Goal: Task Accomplishment & Management: Manage account settings

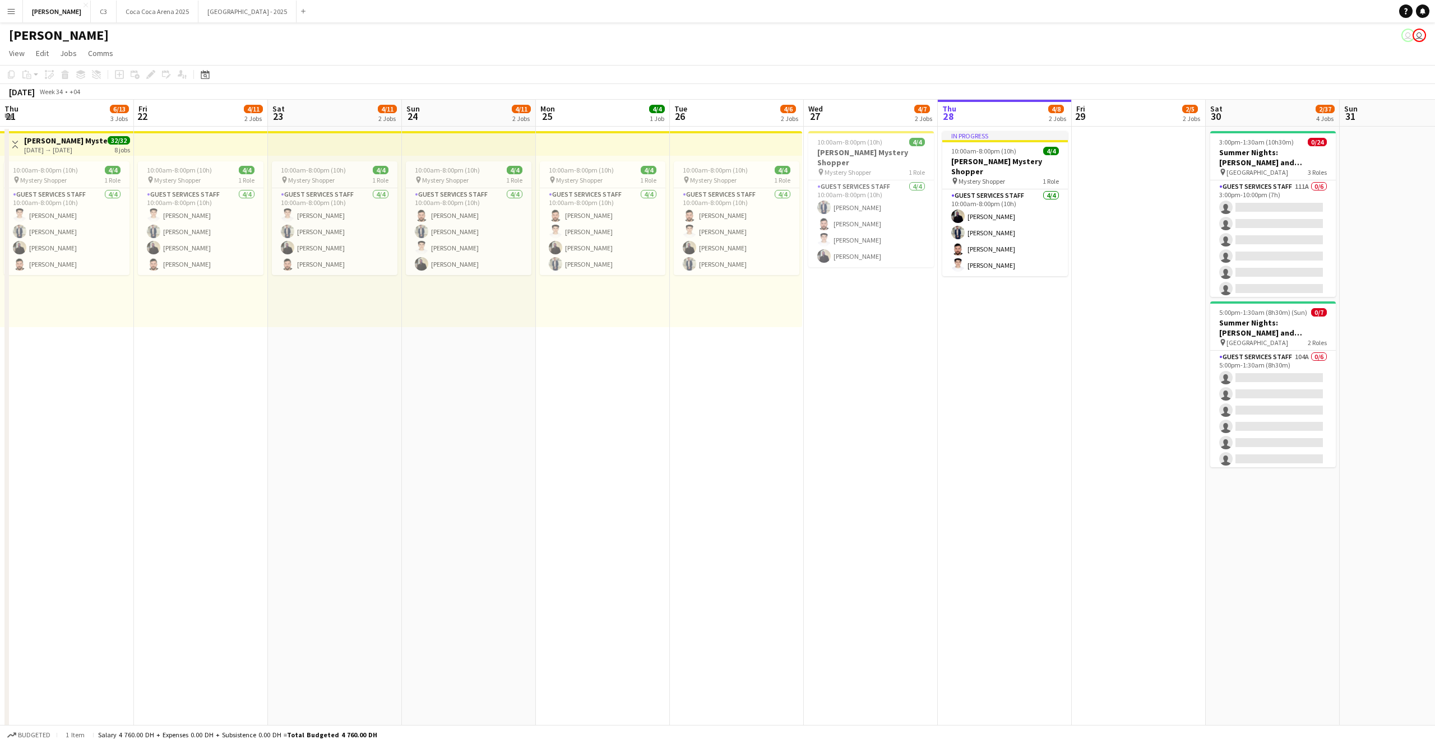
scroll to position [341, 0]
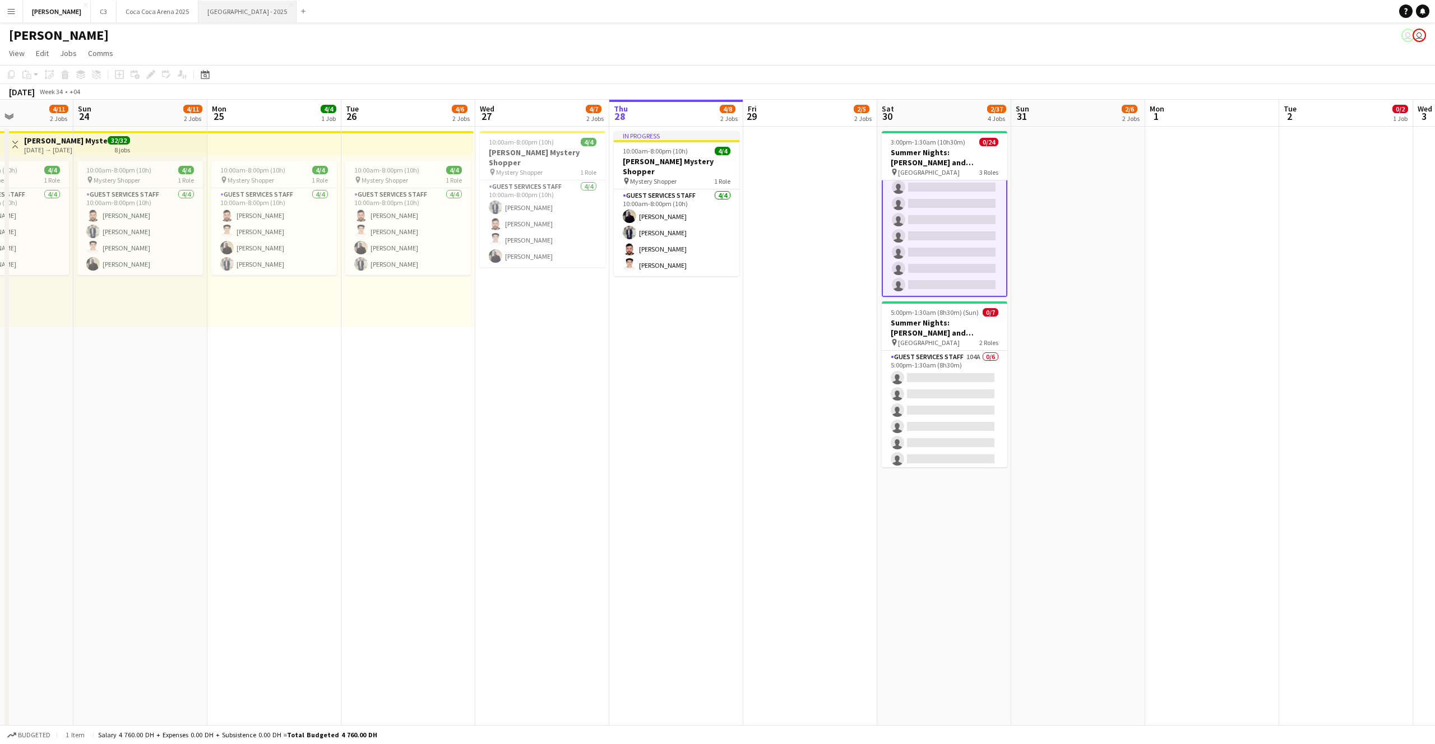
click at [198, 4] on button "[GEOGRAPHIC_DATA] - 2025 Close" at bounding box center [247, 12] width 98 height 22
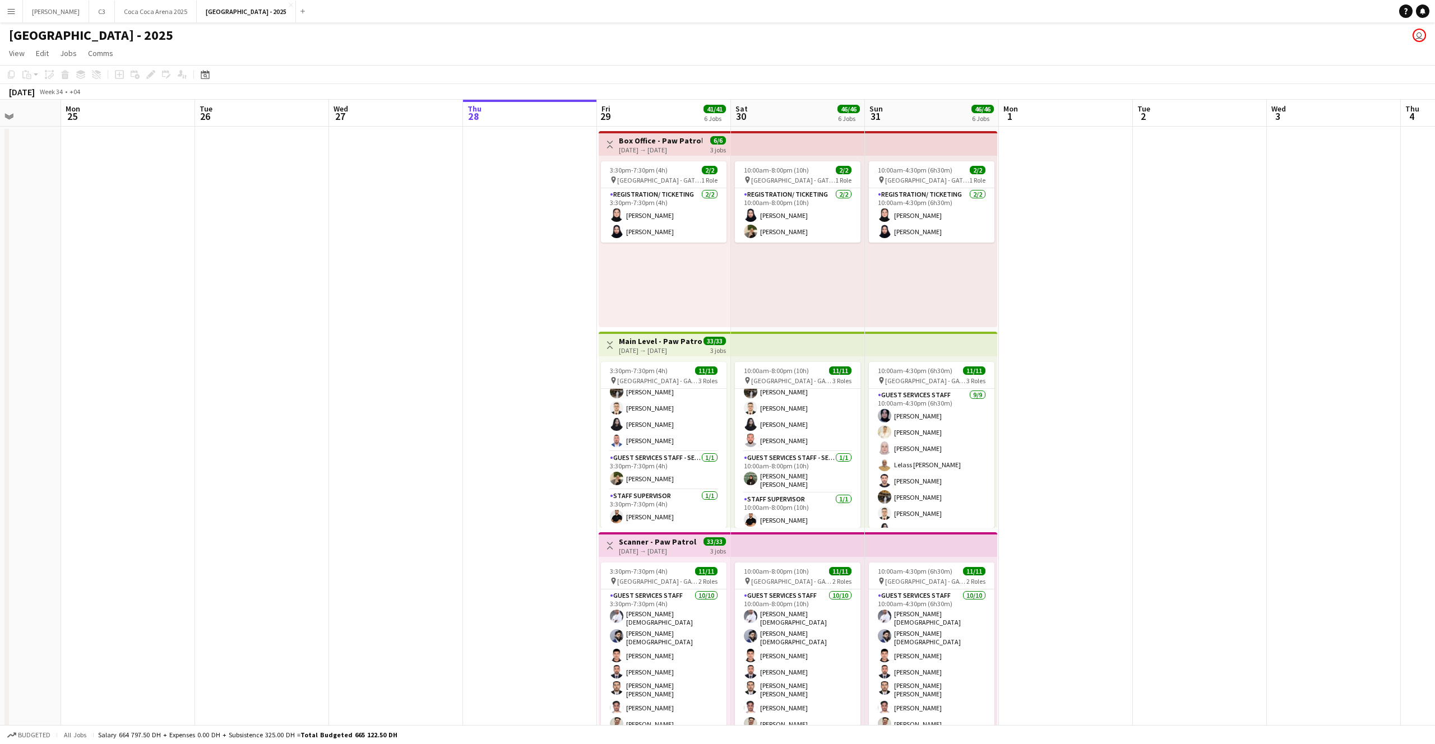
click at [13, 15] on app-icon "Menu" at bounding box center [11, 11] width 9 height 9
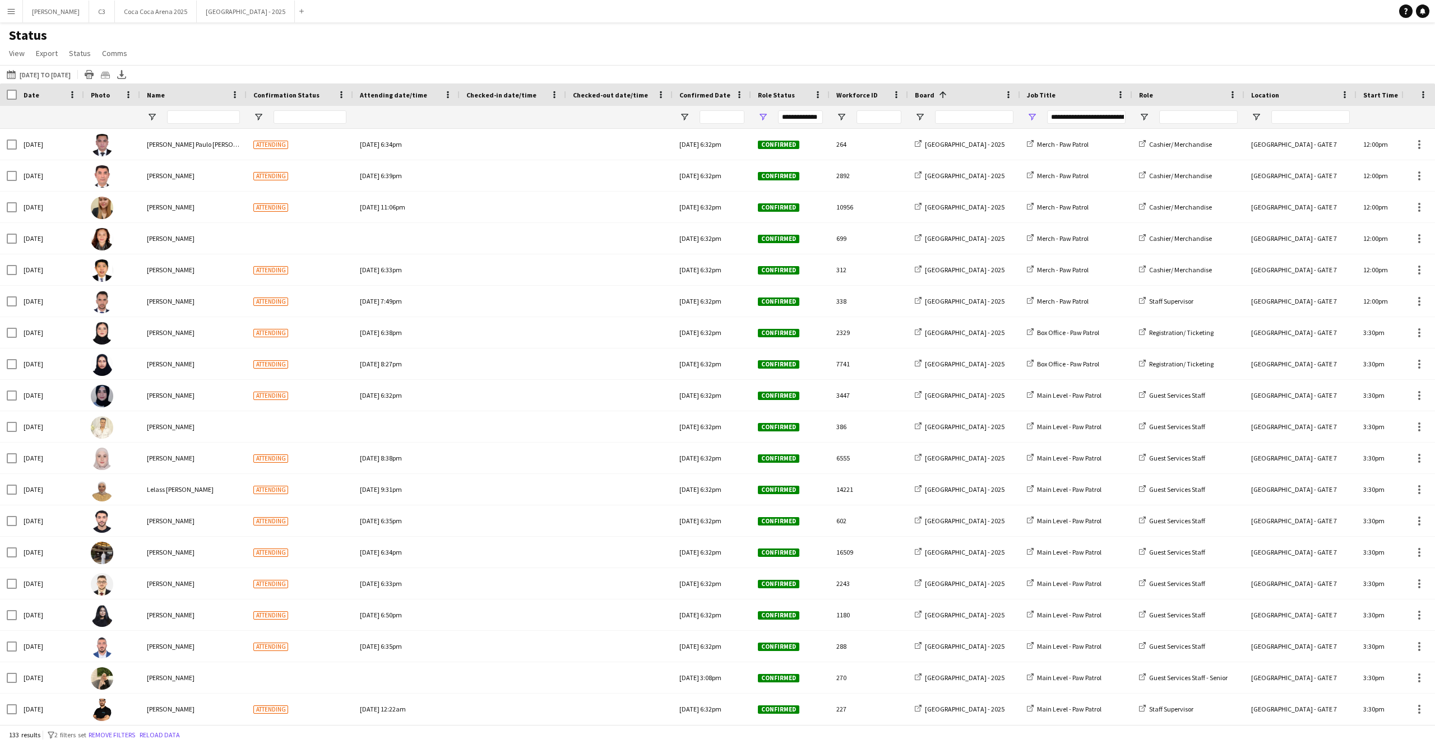
click at [12, 8] on app-icon "Menu" at bounding box center [11, 11] width 9 height 9
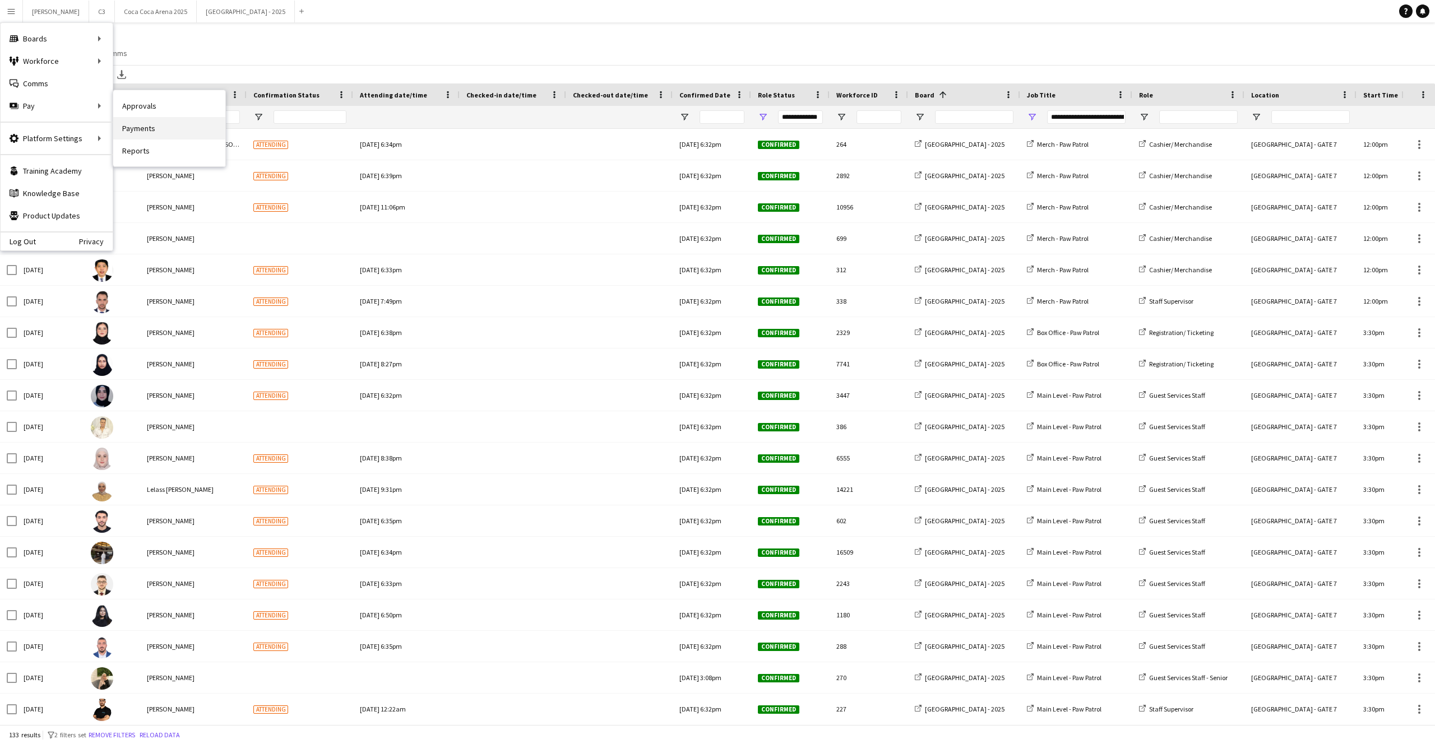
click at [133, 128] on link "Payments" at bounding box center [169, 128] width 112 height 22
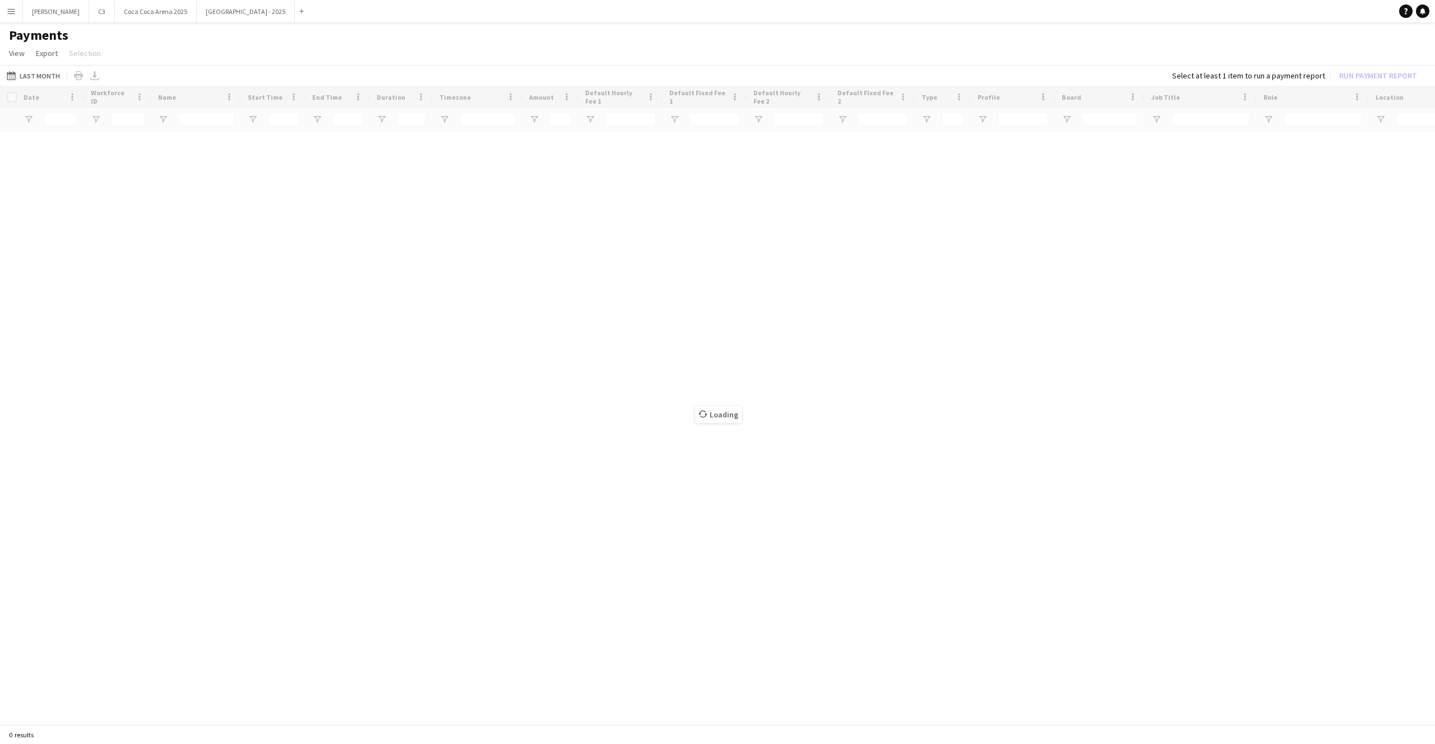
click at [12, 17] on button "Menu" at bounding box center [11, 11] width 22 height 22
click at [147, 151] on link "Reports" at bounding box center [169, 151] width 112 height 22
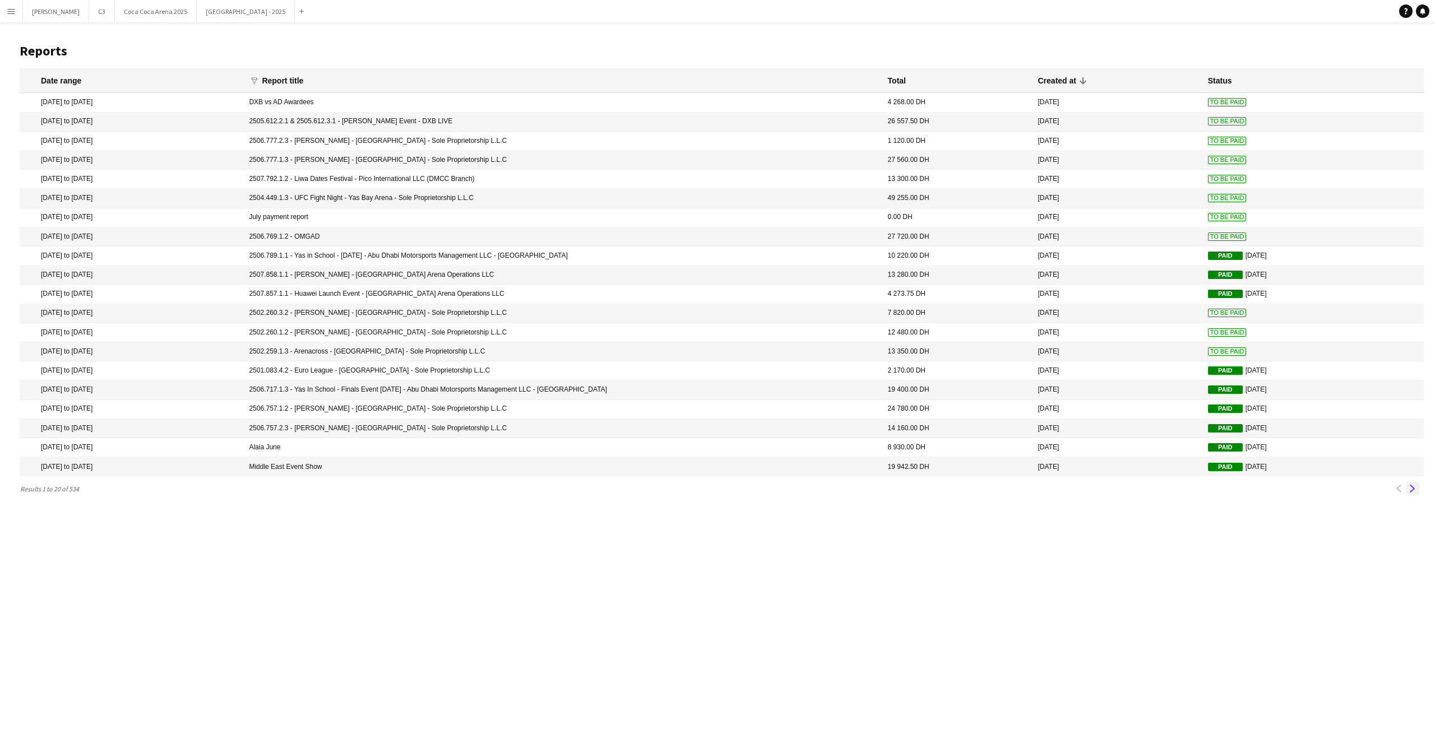
click at [1415, 487] on app-icon "Next" at bounding box center [1413, 489] width 8 height 8
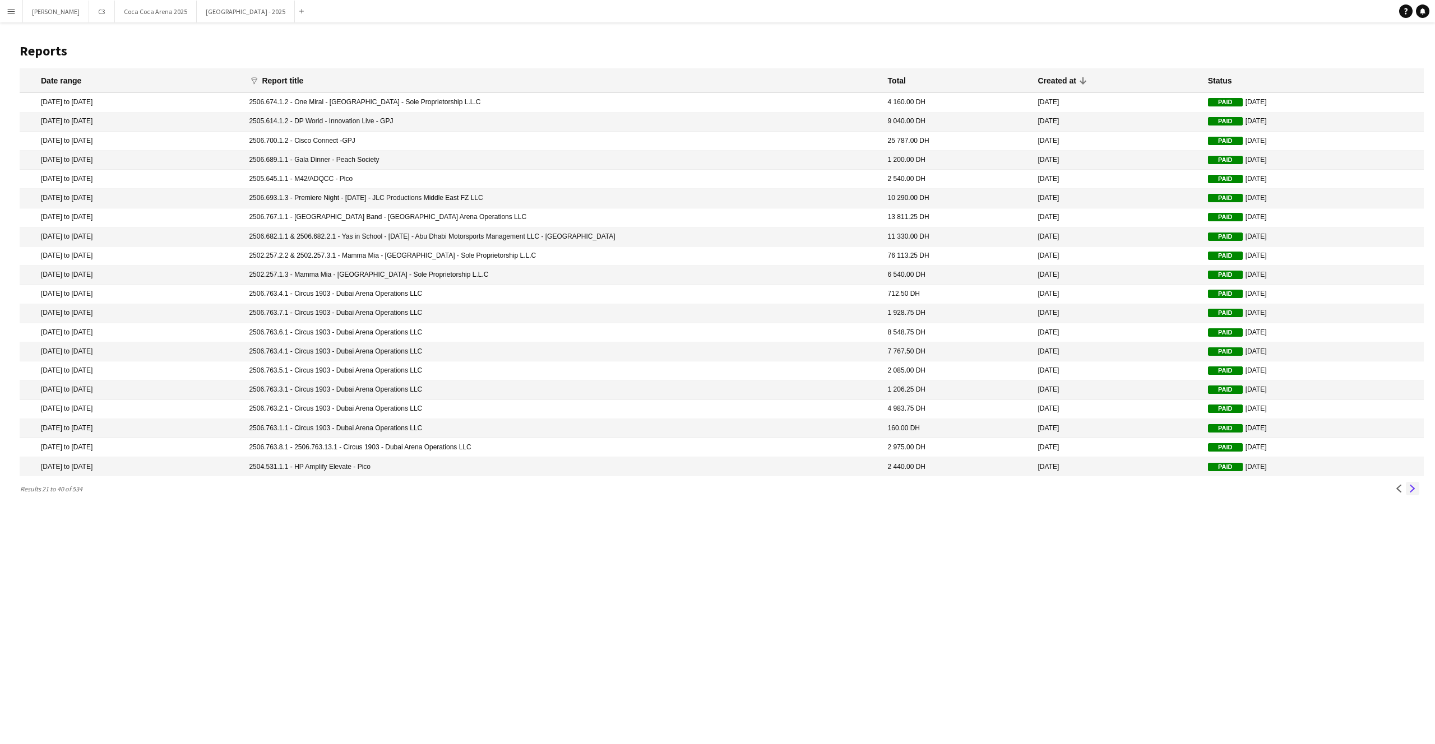
click at [1413, 489] on app-icon "Next" at bounding box center [1413, 489] width 8 height 8
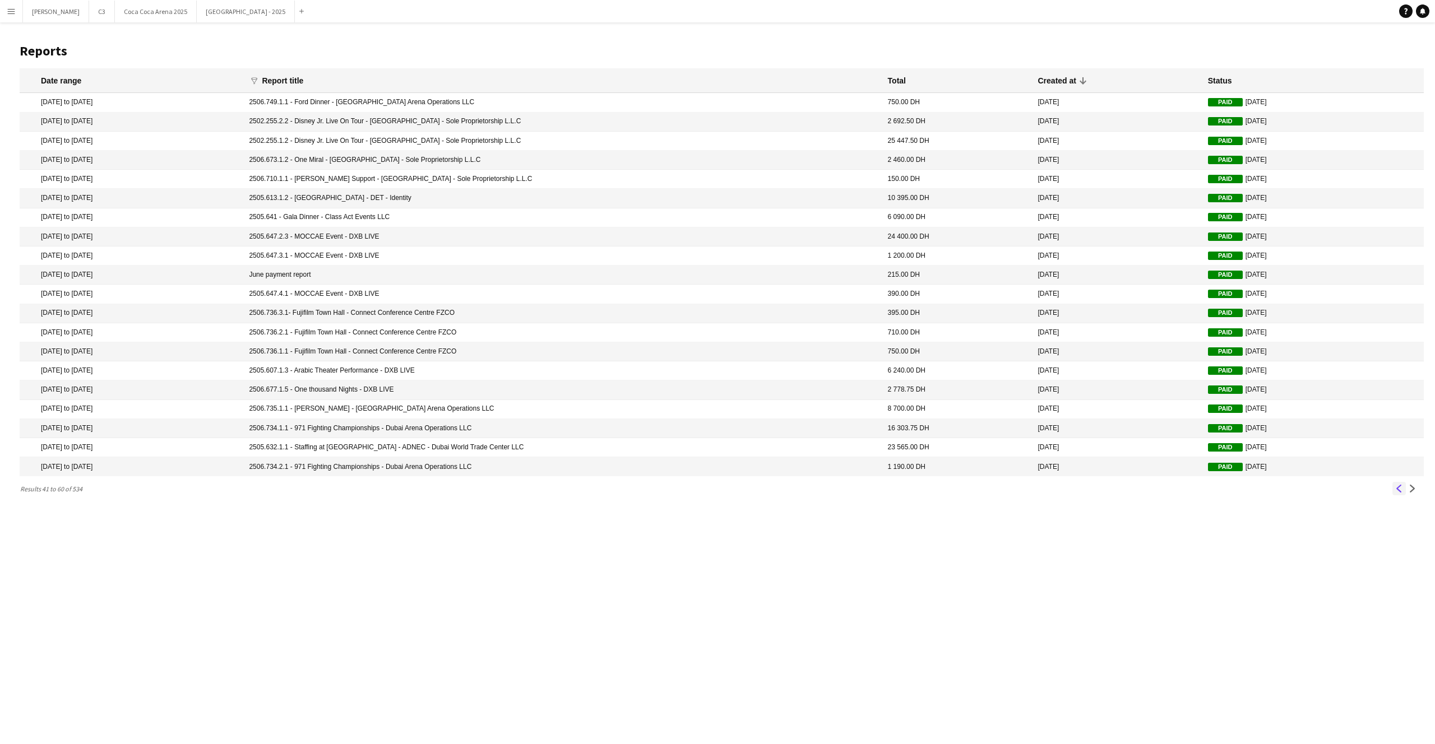
click at [1395, 488] on app-icon "Previous" at bounding box center [1399, 489] width 8 height 8
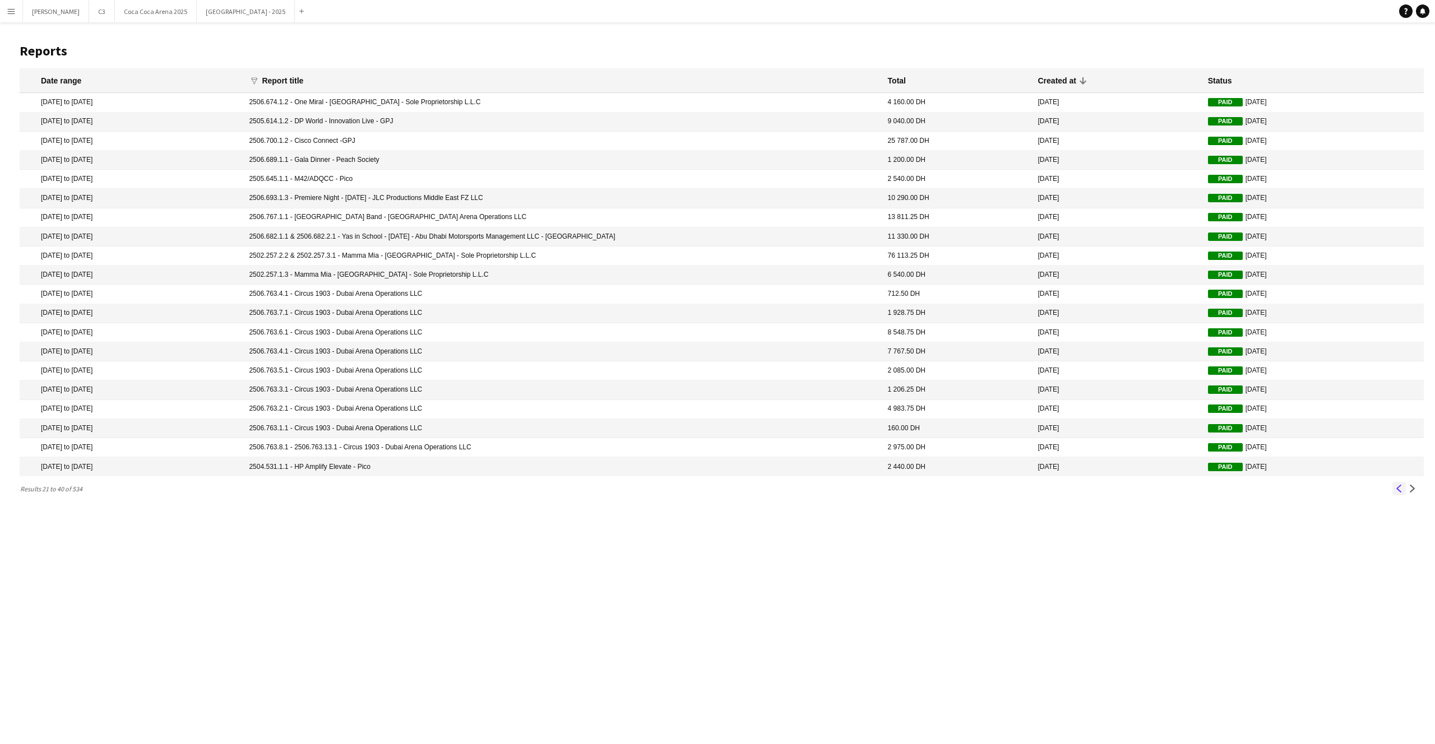
click at [1395, 488] on app-icon "Previous" at bounding box center [1399, 489] width 8 height 8
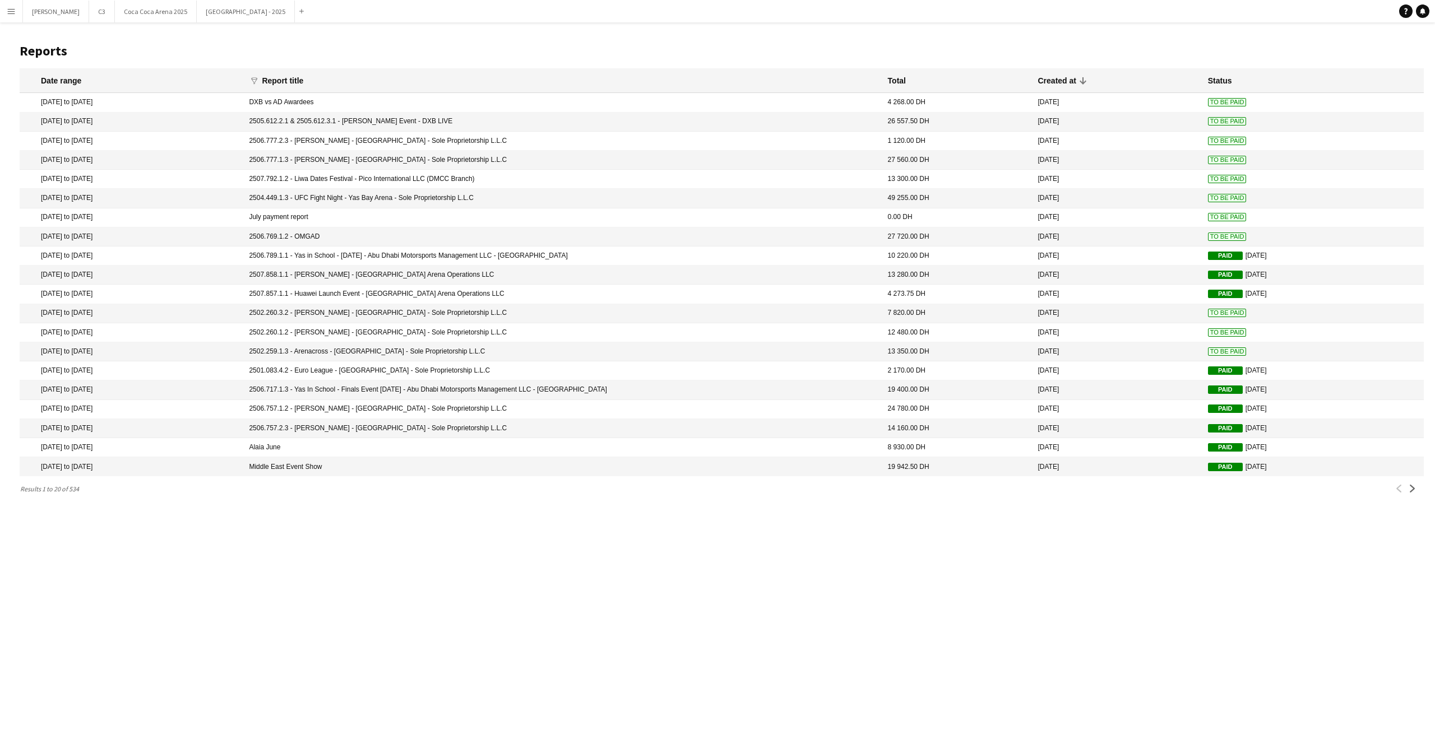
click at [459, 350] on mat-cell "2502.259.1.3 - Arenacross - [GEOGRAPHIC_DATA] - Sole Proprietorship L.L.C" at bounding box center [562, 352] width 638 height 19
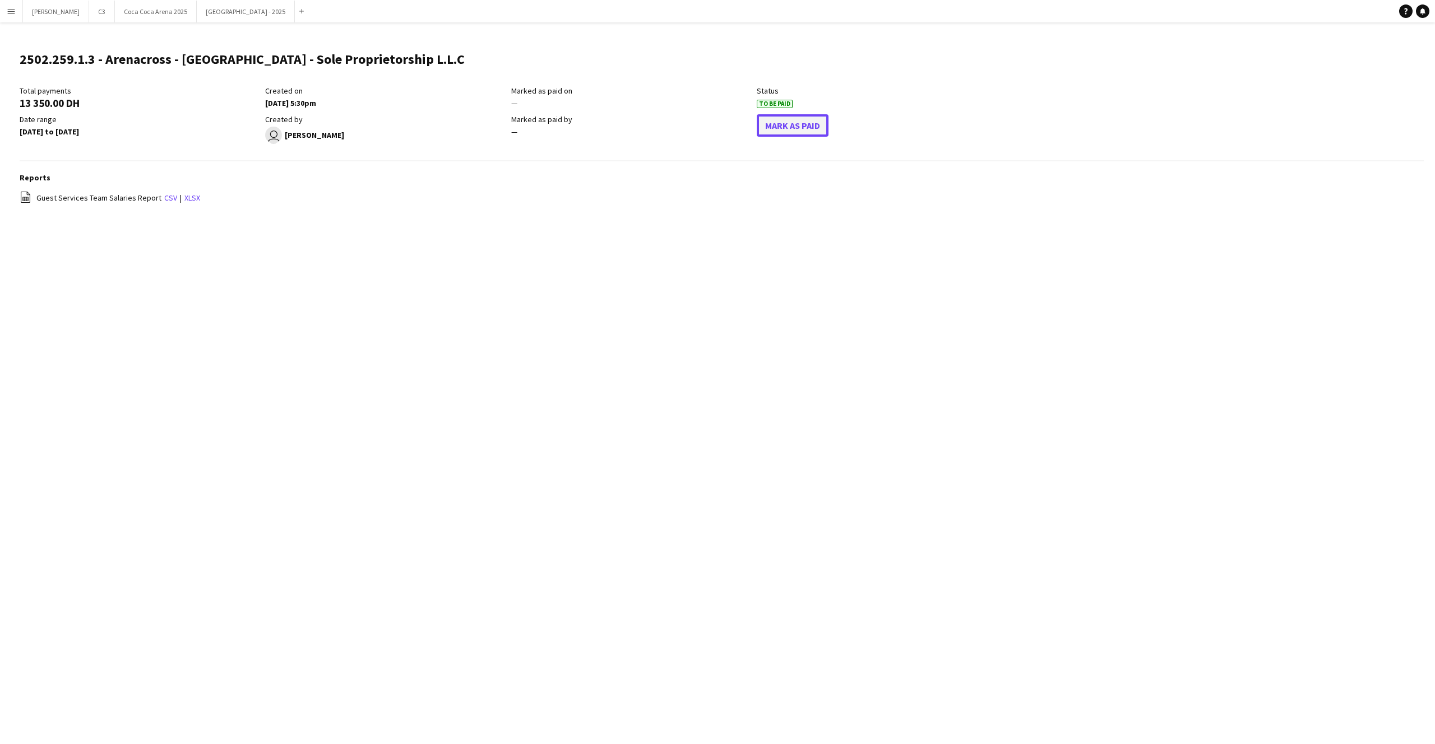
click at [786, 127] on button "Mark As Paid" at bounding box center [793, 125] width 72 height 22
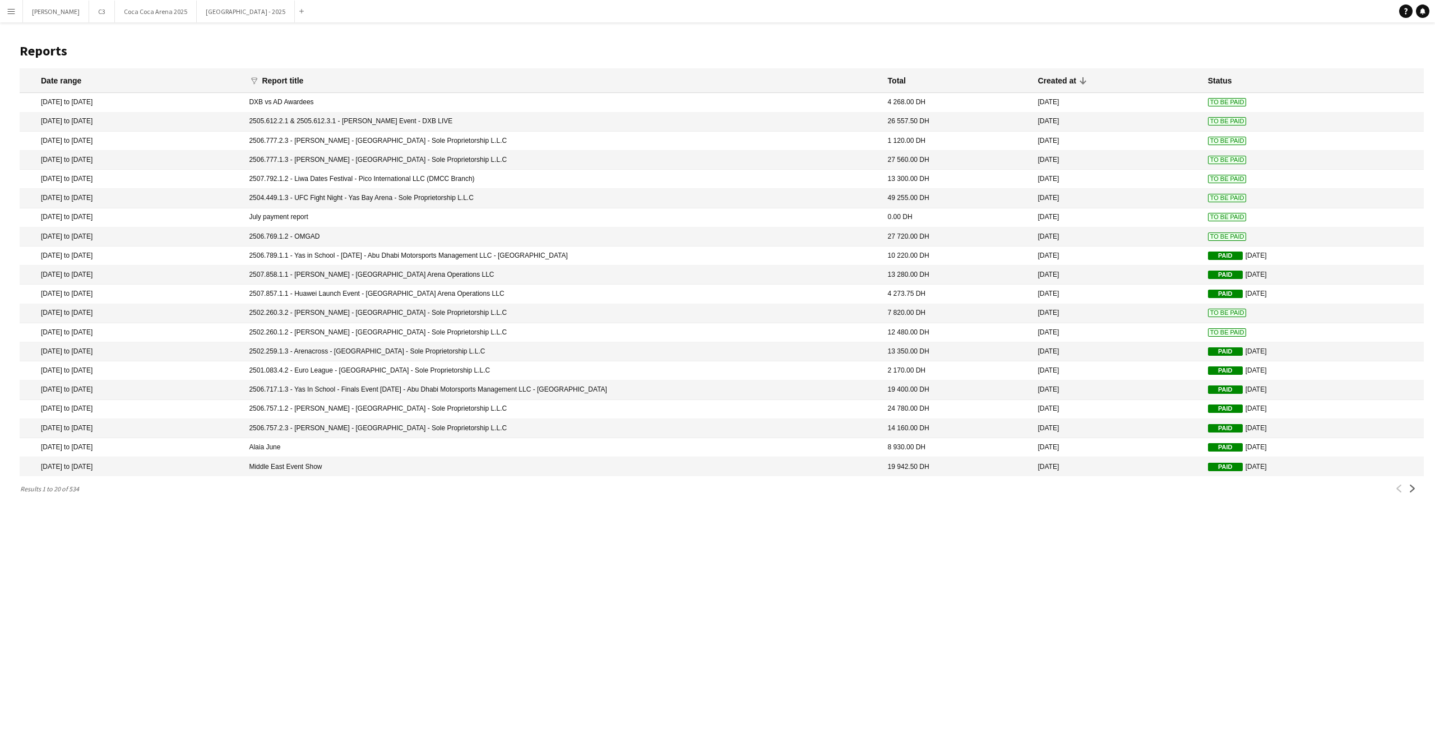
click at [438, 331] on mat-cell "2502.260.1.2 - [PERSON_NAME] - [GEOGRAPHIC_DATA] - Sole Proprietorship L.L.C" at bounding box center [562, 332] width 638 height 19
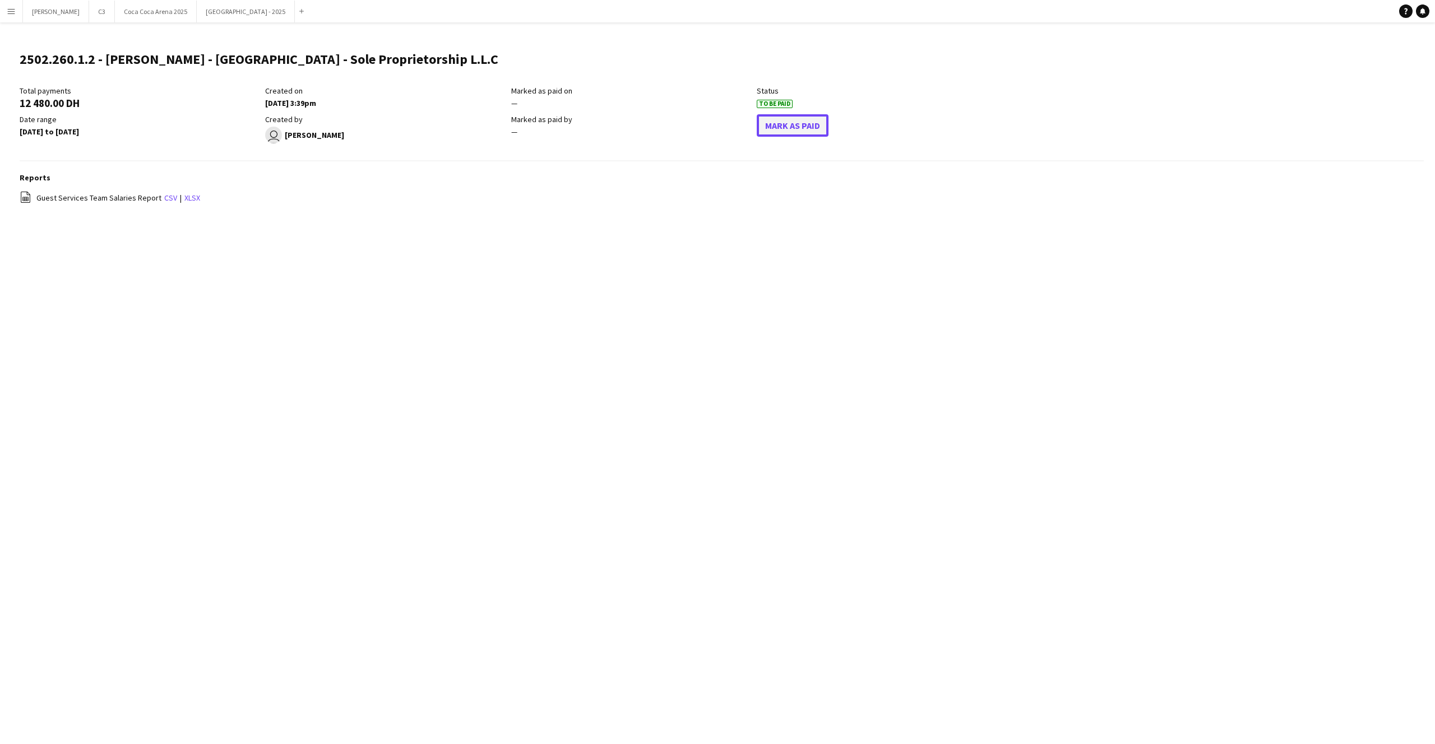
click at [788, 127] on button "Mark As Paid" at bounding box center [793, 125] width 72 height 22
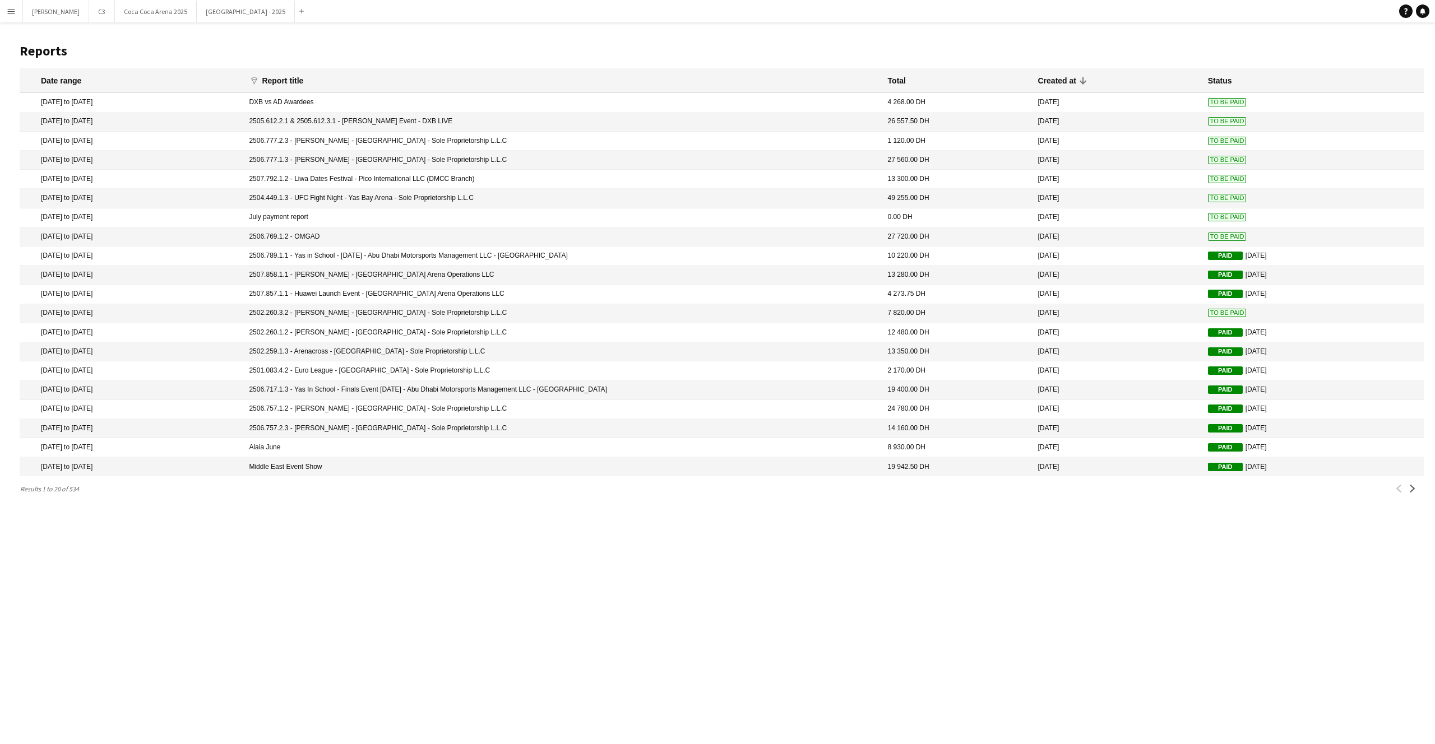
click at [707, 311] on mat-cell "2502.260.3.2 - [PERSON_NAME] - [GEOGRAPHIC_DATA] - Sole Proprietorship L.L.C" at bounding box center [562, 313] width 638 height 19
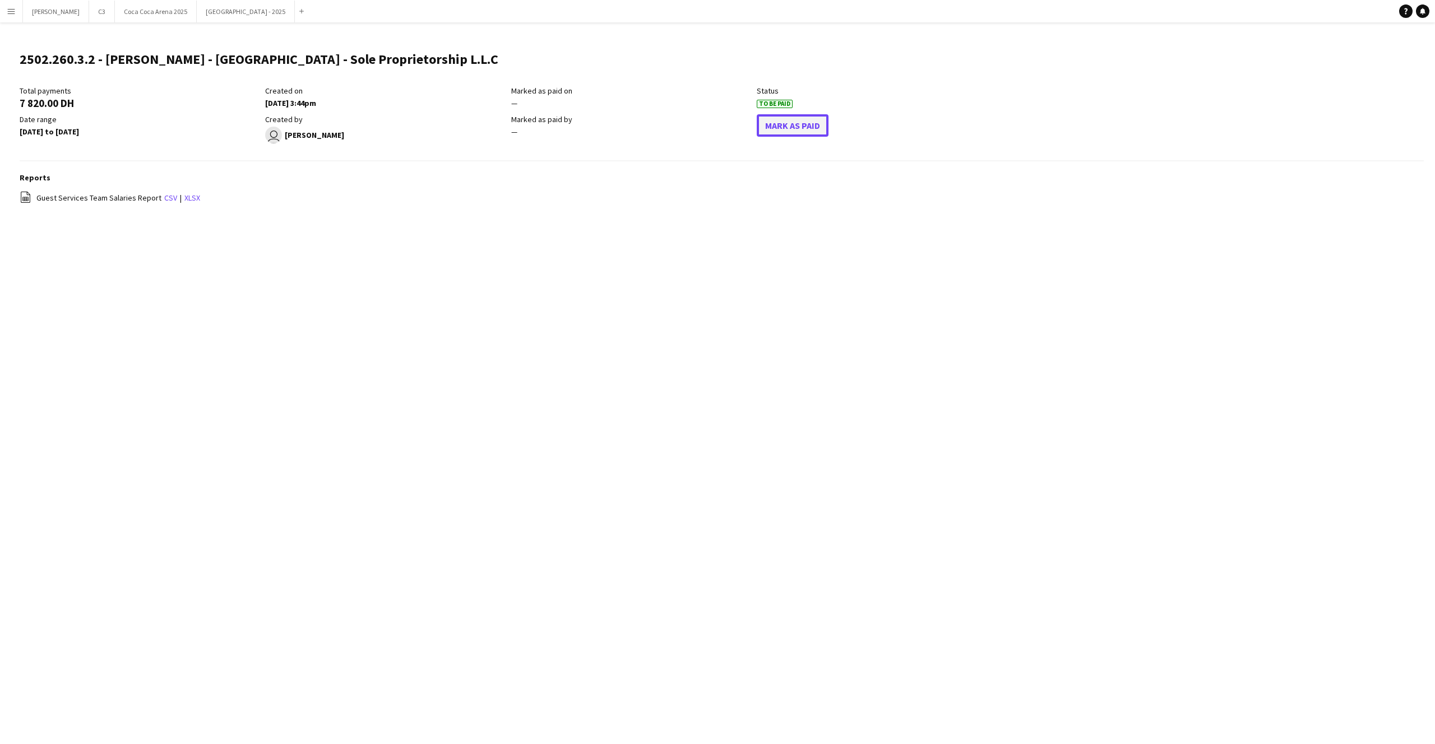
click at [806, 114] on button "Mark As Paid" at bounding box center [793, 125] width 72 height 22
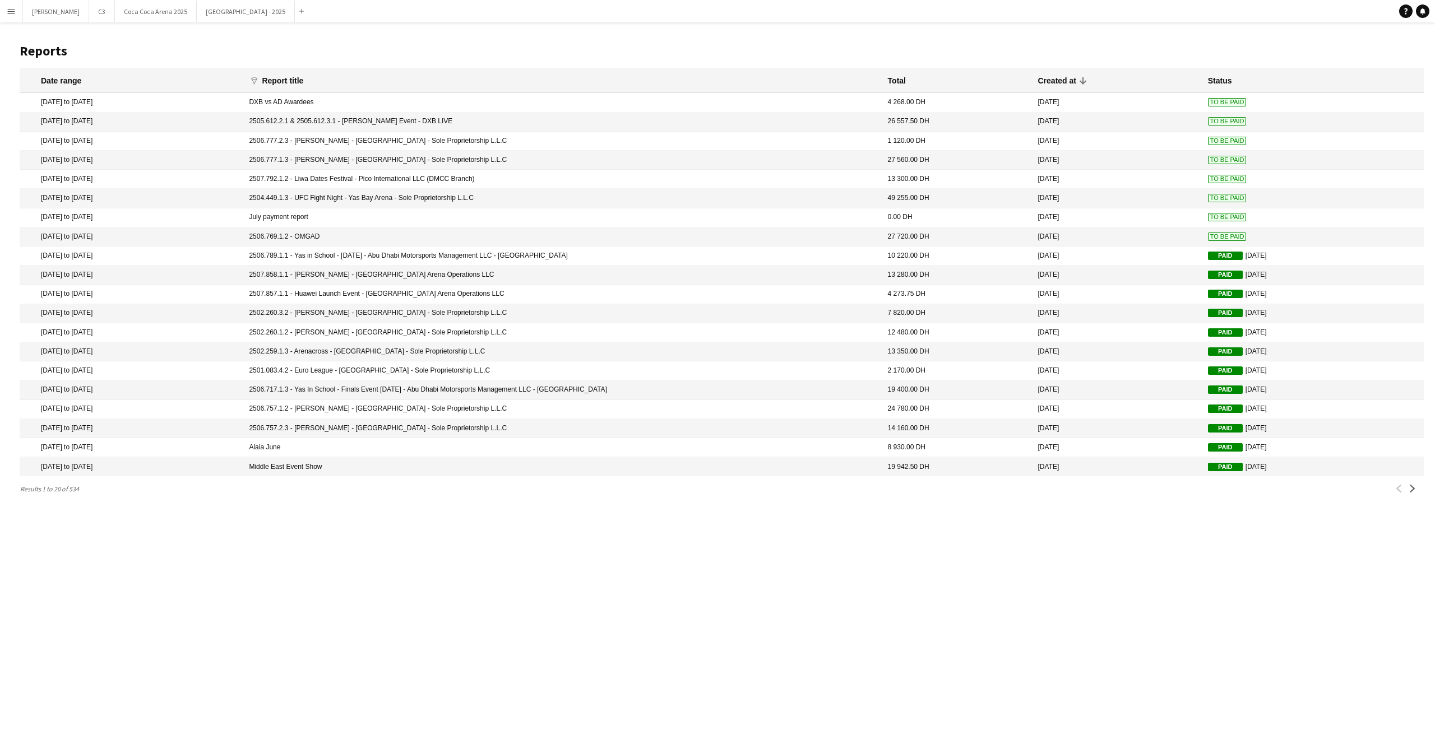
click at [550, 196] on mat-cell "2504.449.1.3 - UFC Fight Night - Yas Bay Arena - Sole Proprietorship L.L.C" at bounding box center [562, 198] width 638 height 19
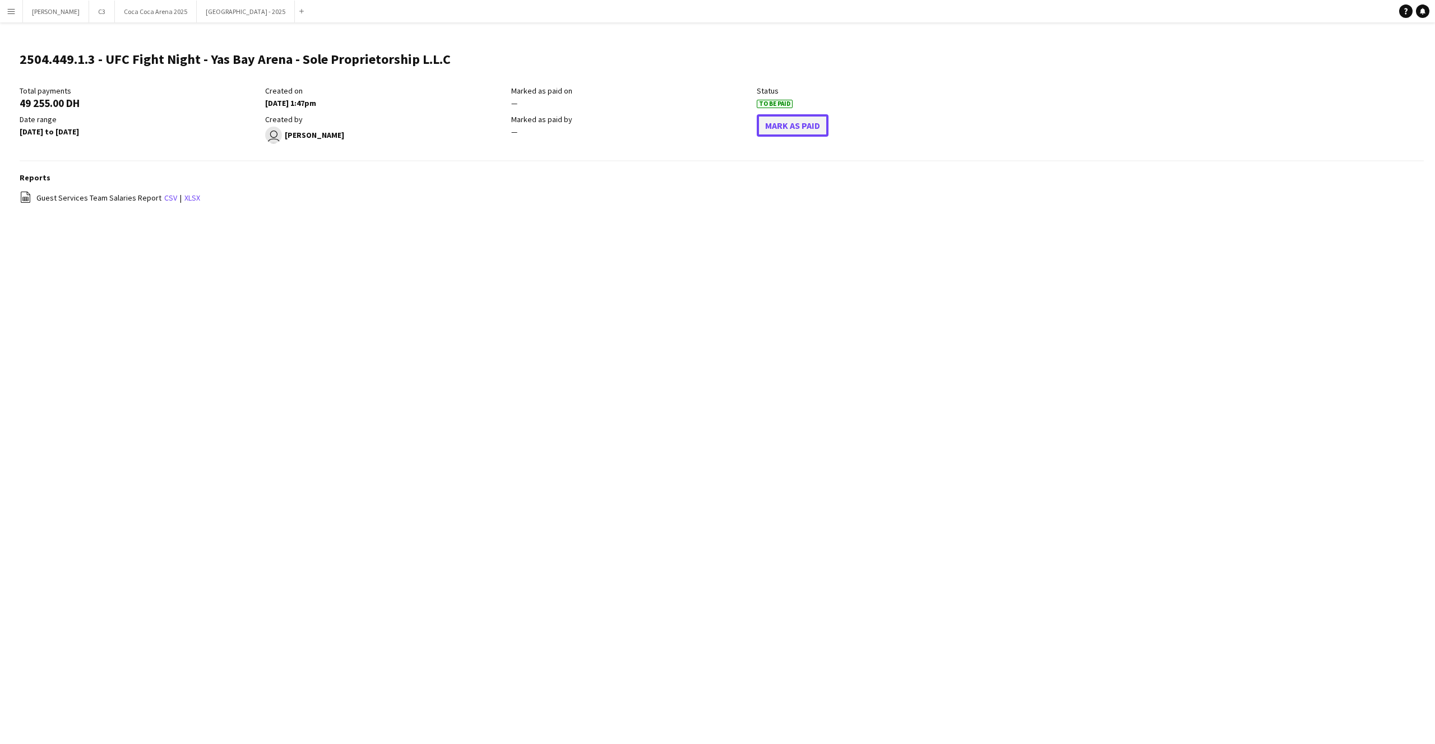
click at [792, 124] on button "Mark As Paid" at bounding box center [793, 125] width 72 height 22
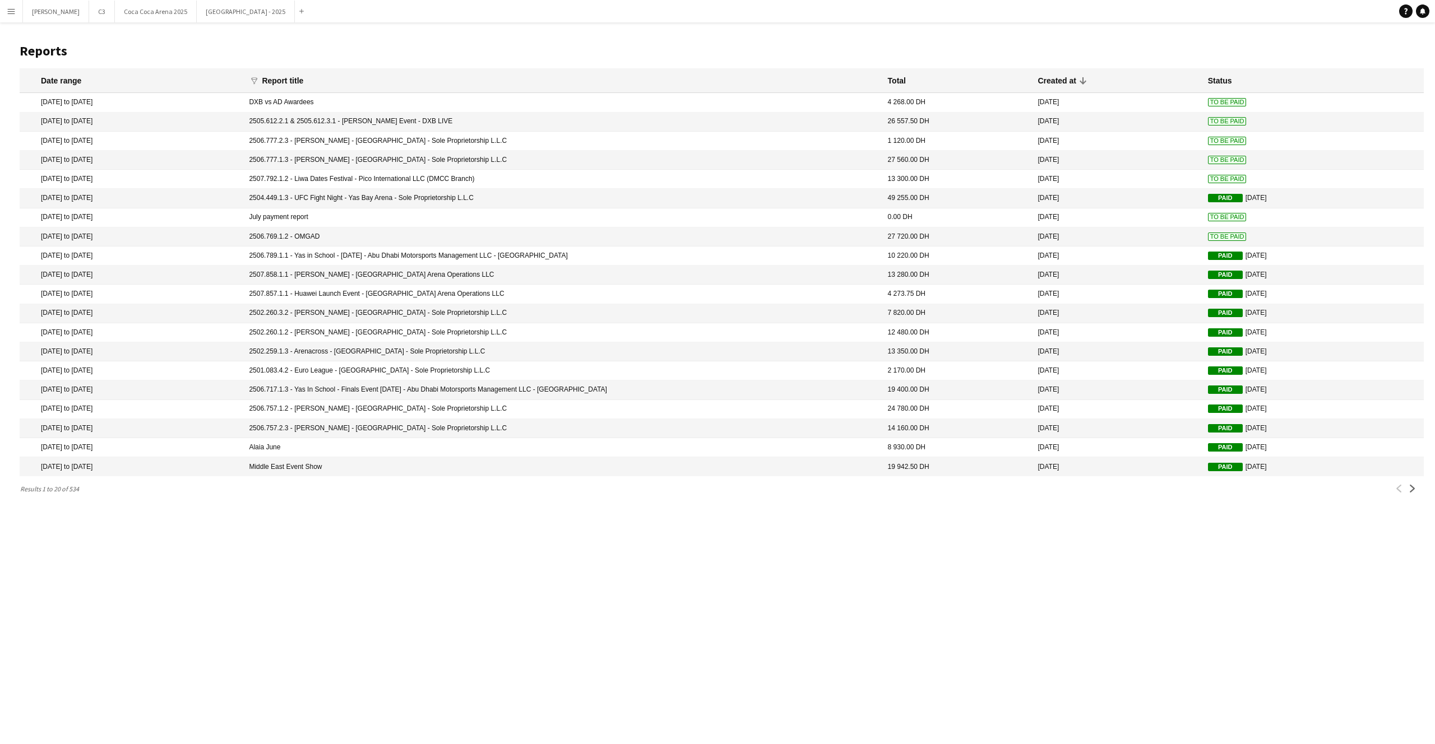
click at [434, 160] on mat-cell "2506.777.1.3 - [PERSON_NAME] - [GEOGRAPHIC_DATA] - Sole Proprietorship L.L.C" at bounding box center [562, 160] width 638 height 19
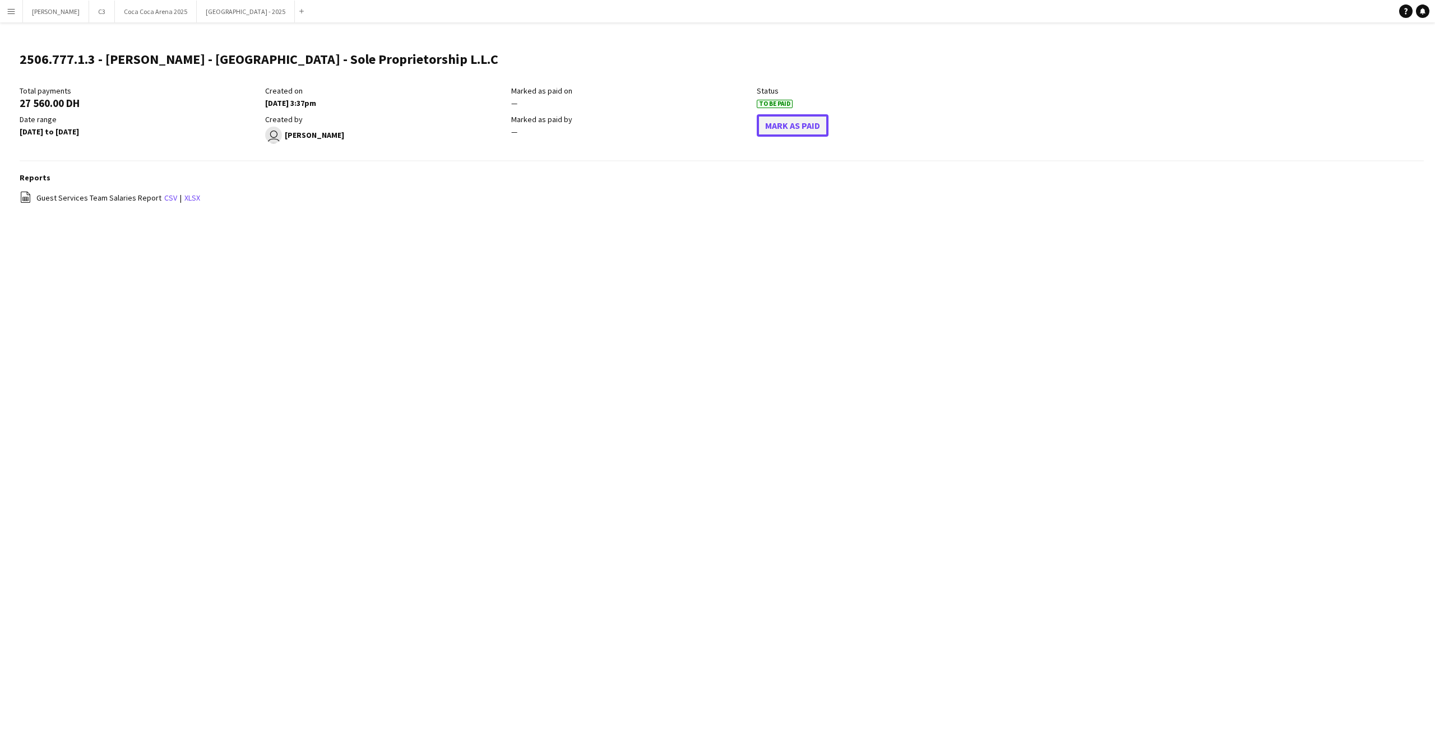
click at [796, 124] on button "Mark As Paid" at bounding box center [793, 125] width 72 height 22
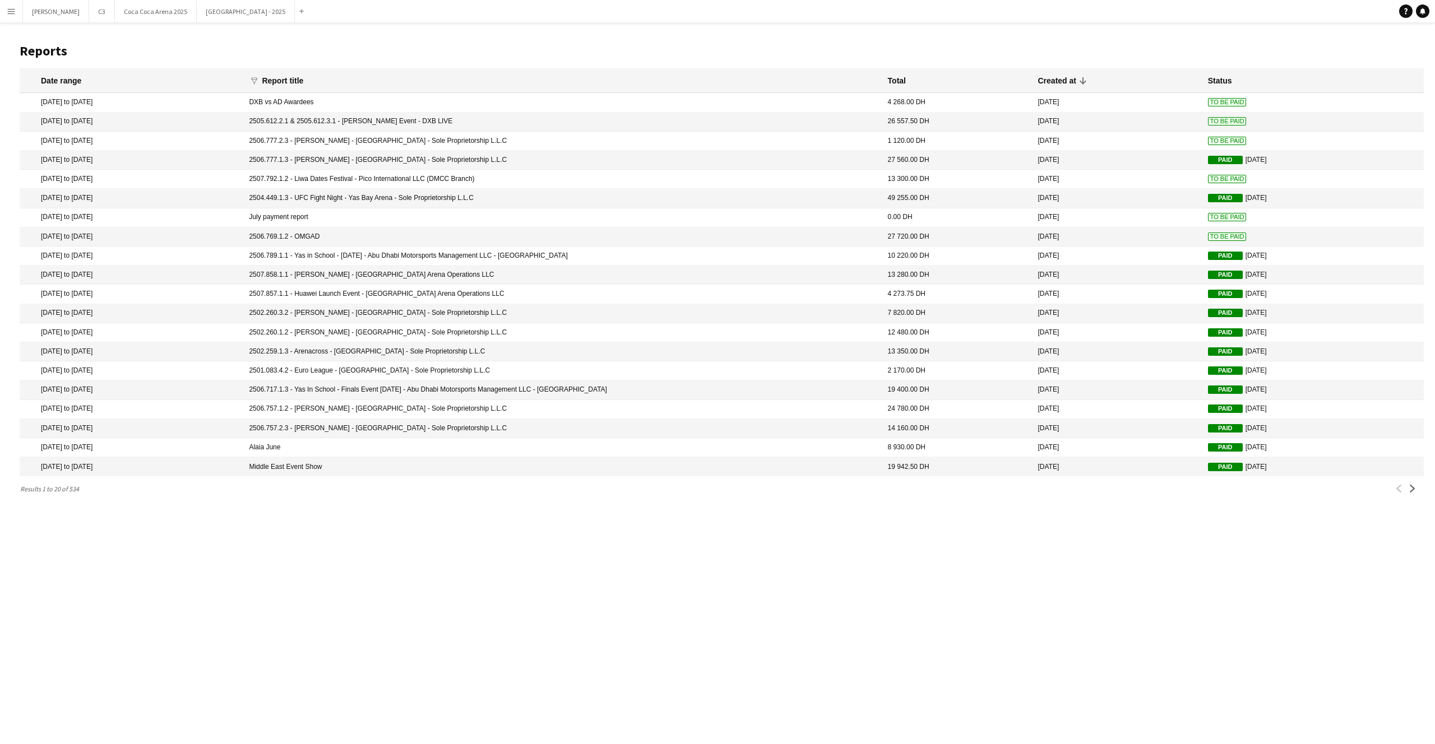
click at [536, 137] on mat-cell "2506.777.2.3 - [PERSON_NAME] - [GEOGRAPHIC_DATA] - Sole Proprietorship L.L.C" at bounding box center [562, 141] width 638 height 19
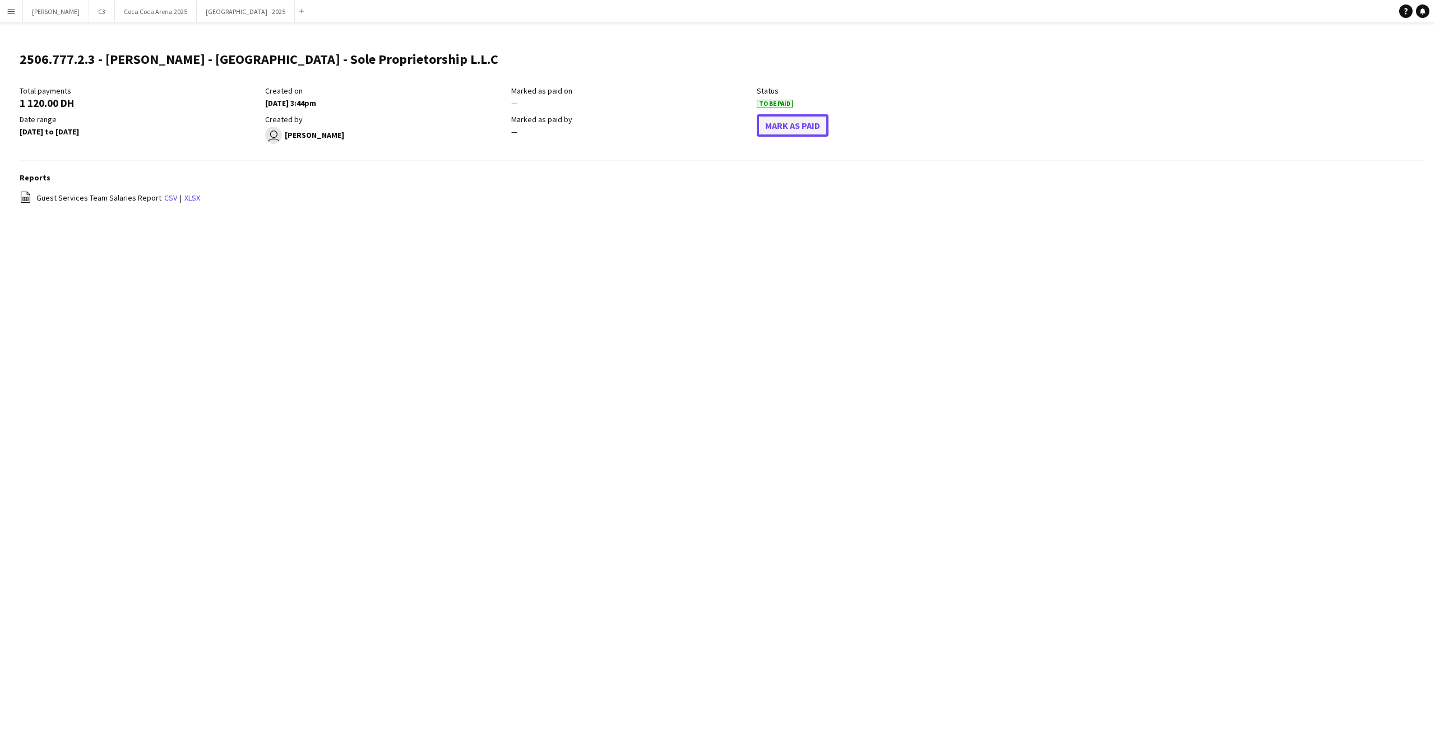
click at [799, 132] on button "Mark As Paid" at bounding box center [793, 125] width 72 height 22
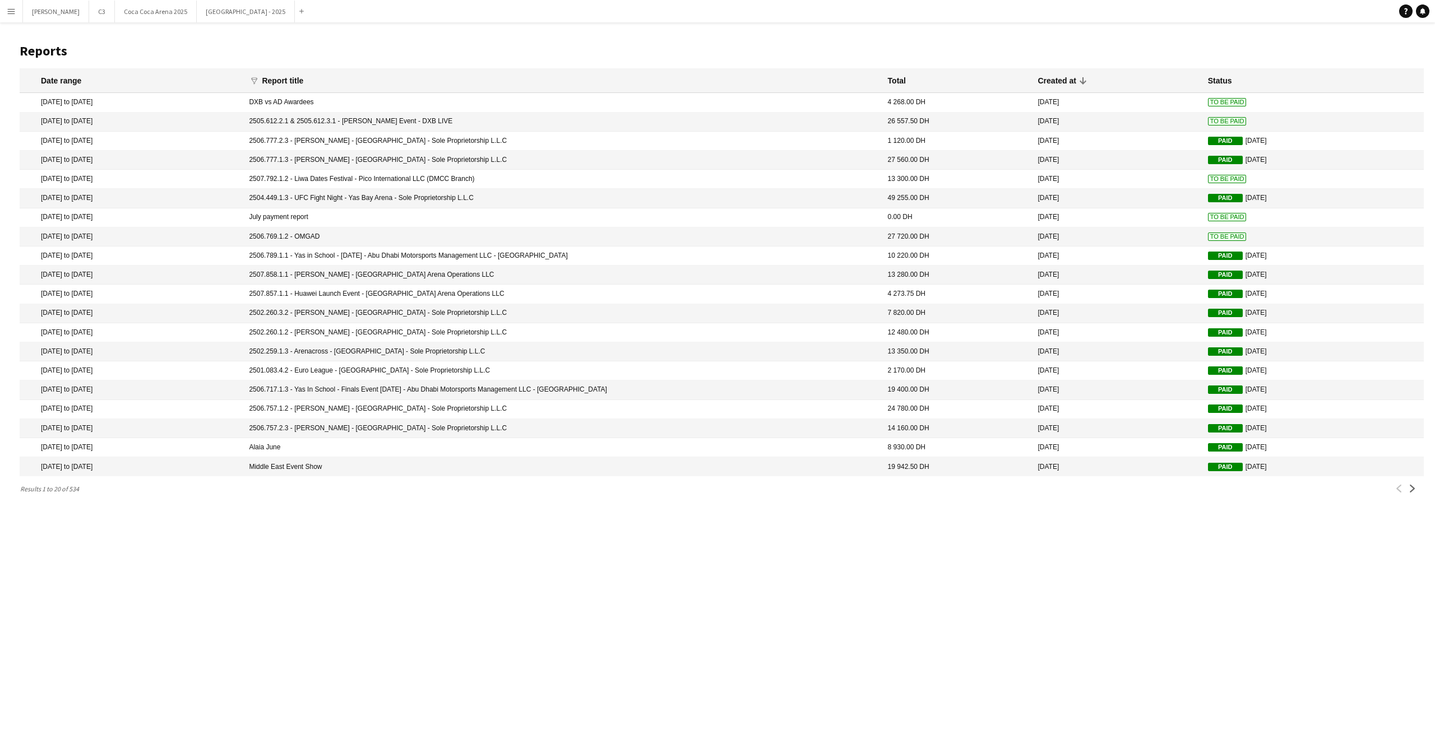
click at [549, 121] on mat-cell "2505.612.2.1 & 2505.612.3.1 - [PERSON_NAME] Event - DXB LIVE" at bounding box center [562, 122] width 638 height 19
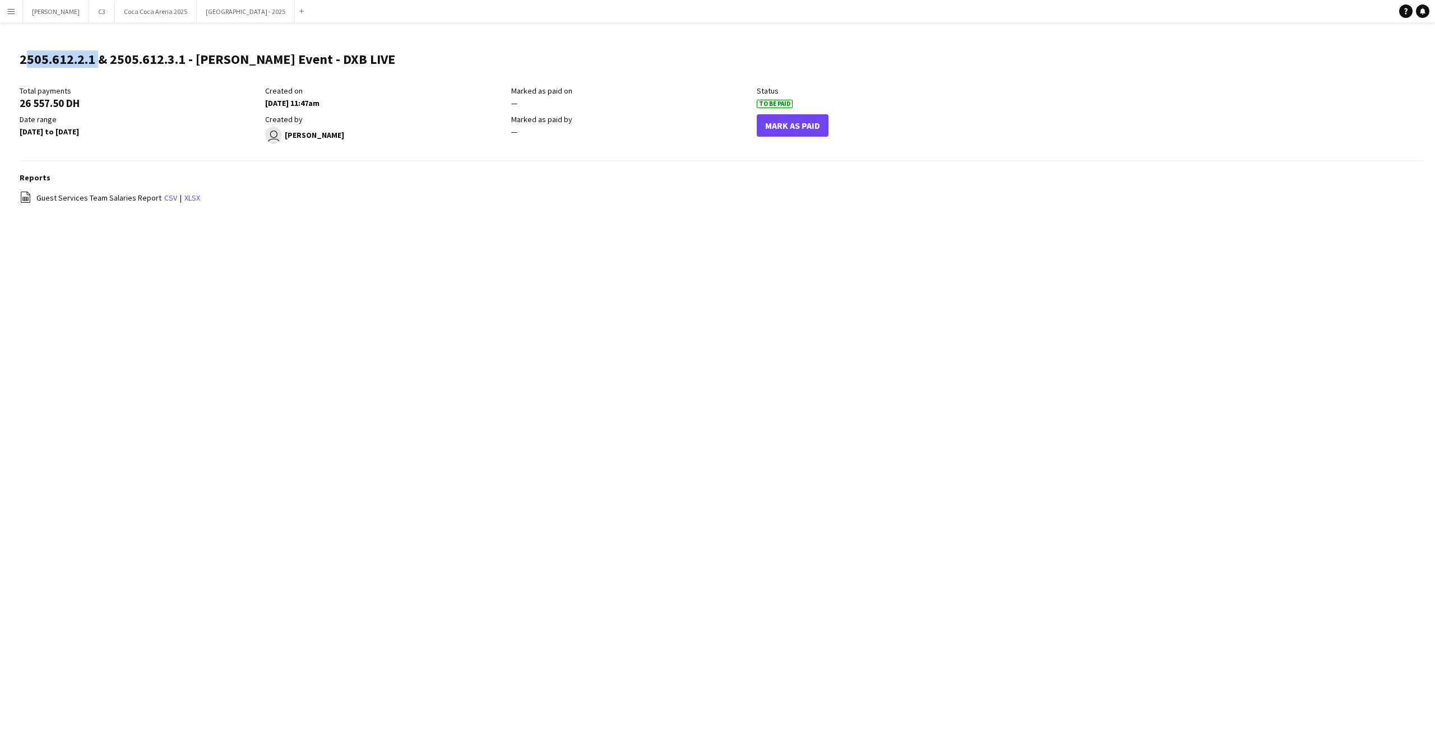
drag, startPoint x: 94, startPoint y: 57, endPoint x: 0, endPoint y: 57, distance: 94.2
click at [0, 57] on main "2505.612.2.1 & 2505.612.3.1 - [PERSON_NAME] Event - DXB LIVE Edit this field To…" at bounding box center [717, 133] width 1435 height 222
copy h1 "2505.612.2.1"
click at [783, 131] on button "Mark As Paid" at bounding box center [793, 125] width 72 height 22
